Goal: Task Accomplishment & Management: Use online tool/utility

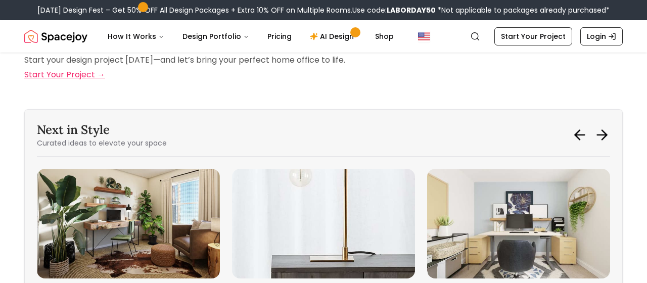
scroll to position [4586, 0]
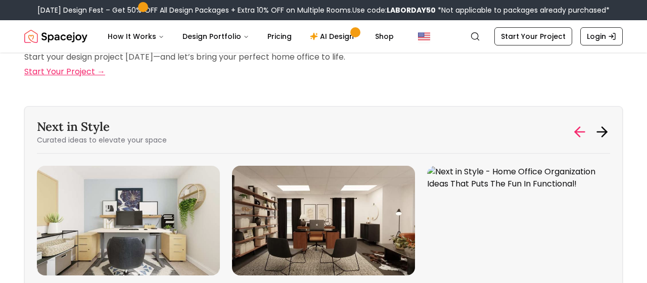
click at [582, 124] on icon at bounding box center [580, 132] width 16 height 16
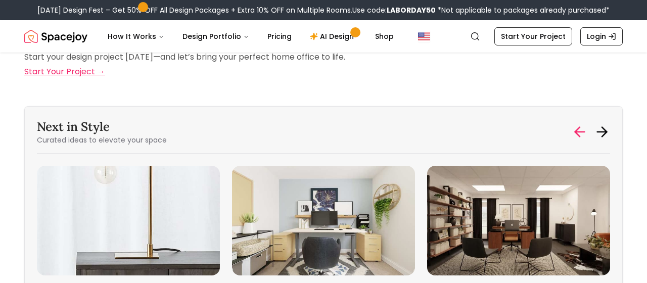
click at [582, 124] on icon at bounding box center [580, 132] width 16 height 16
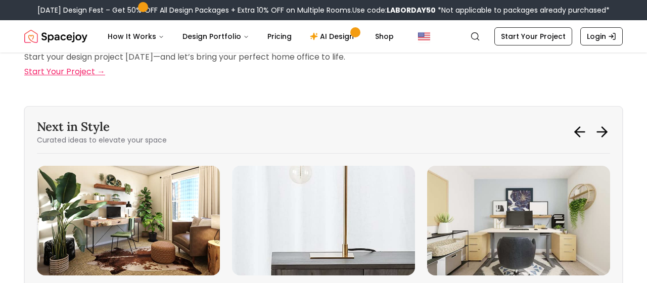
click at [138, 177] on img "1 / 6" at bounding box center [128, 221] width 183 height 110
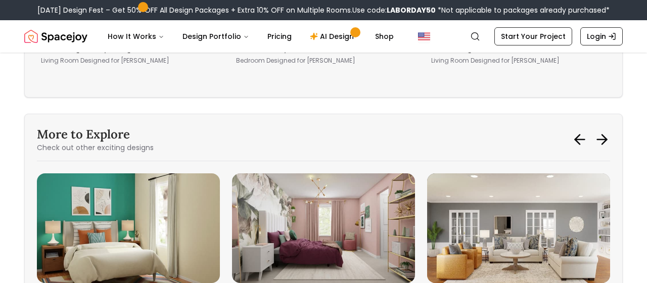
scroll to position [3432, 0]
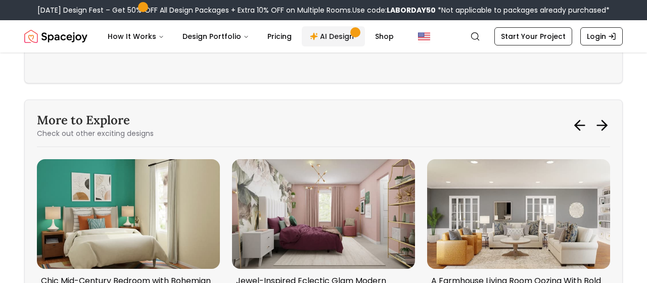
click at [331, 40] on link "AI Design" at bounding box center [333, 36] width 63 height 20
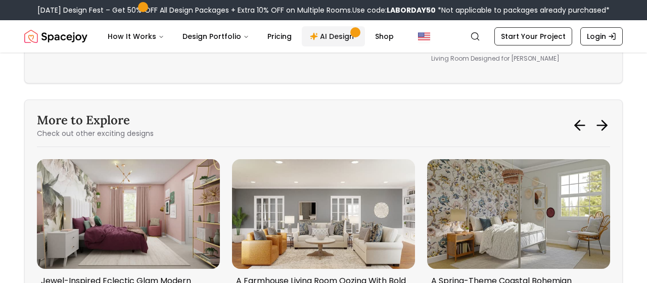
click at [333, 36] on link "AI Design" at bounding box center [333, 36] width 63 height 20
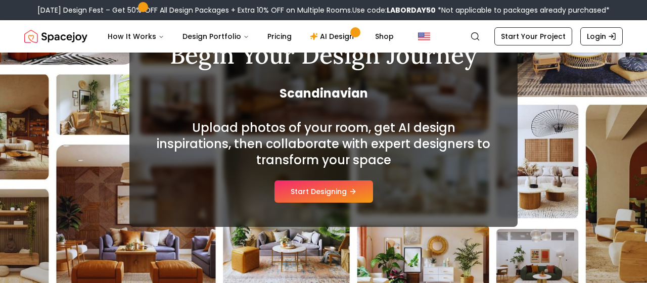
scroll to position [118, 0]
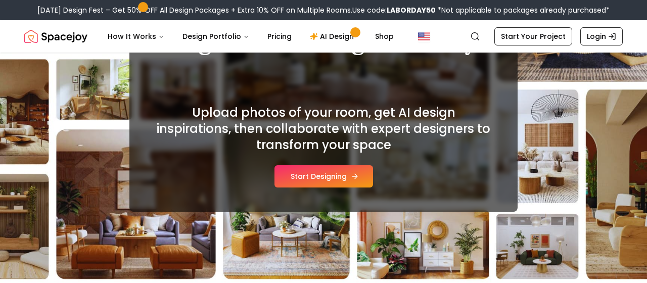
click at [338, 175] on button "Start Designing" at bounding box center [323, 176] width 99 height 22
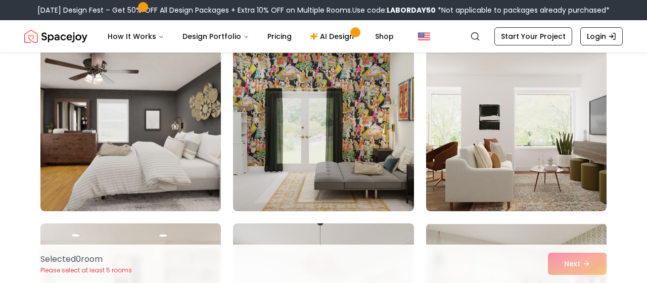
scroll to position [3914, 0]
